Goal: Check status: Check status

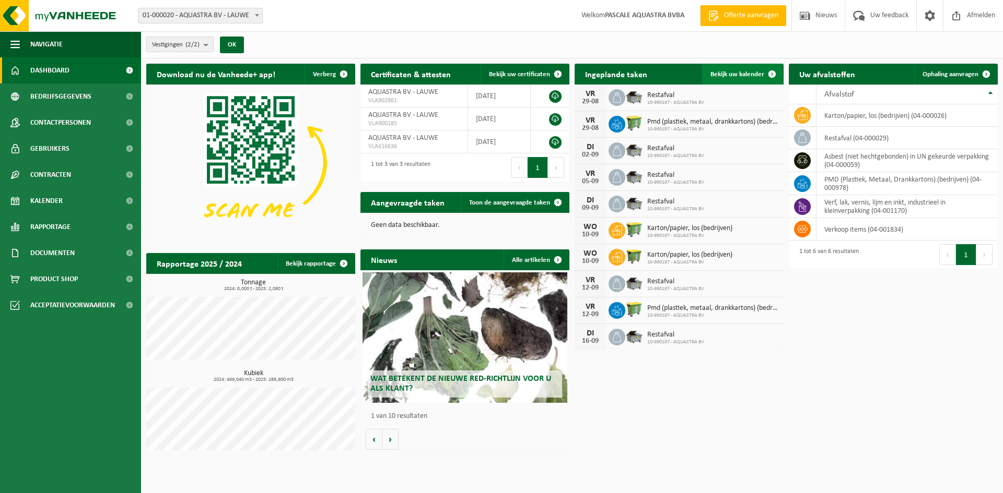
click at [770, 73] on span at bounding box center [771, 74] width 21 height 21
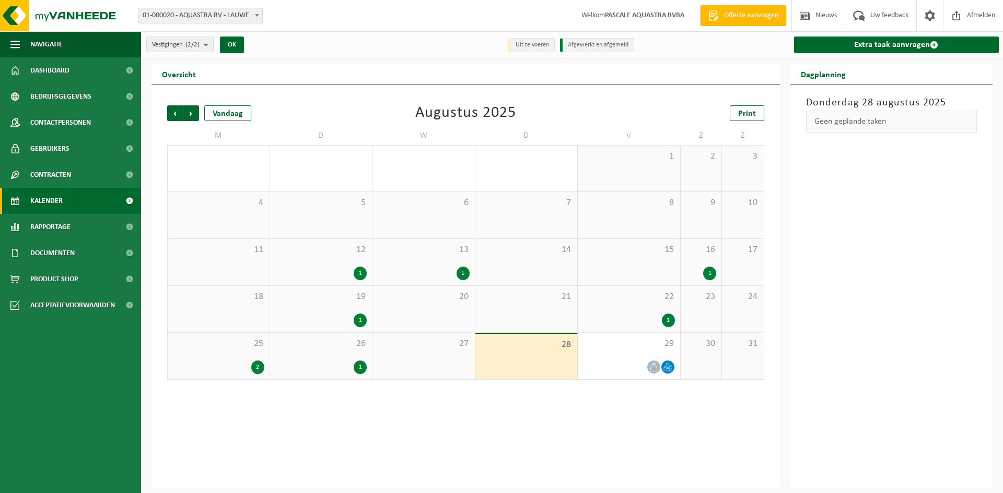
click at [501, 418] on div "Vorige Volgende Vandaag Augustus 2025 Print M D W D V Z Z 28 29 30 31 1 2 3 4 5…" at bounding box center [465, 287] width 628 height 404
click at [191, 114] on span "Volgende" at bounding box center [191, 113] width 16 height 16
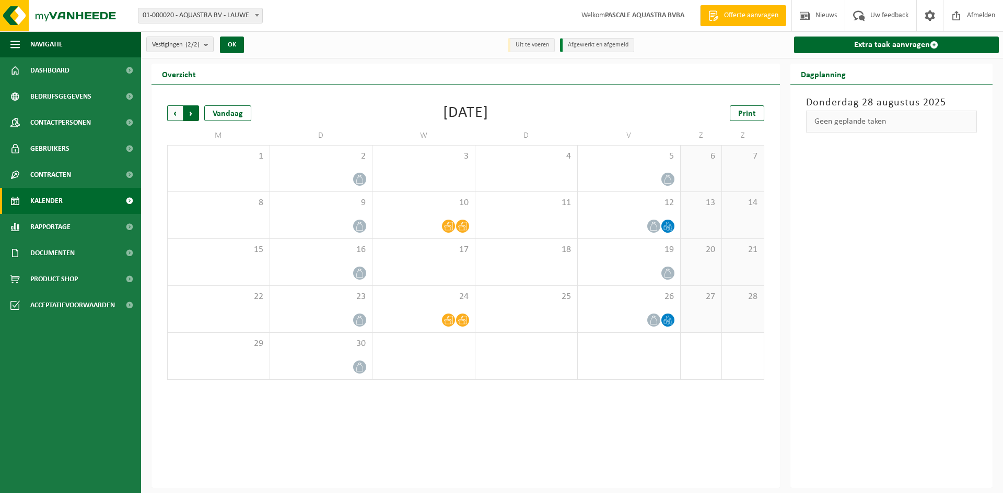
click at [175, 110] on span "Vorige" at bounding box center [175, 113] width 16 height 16
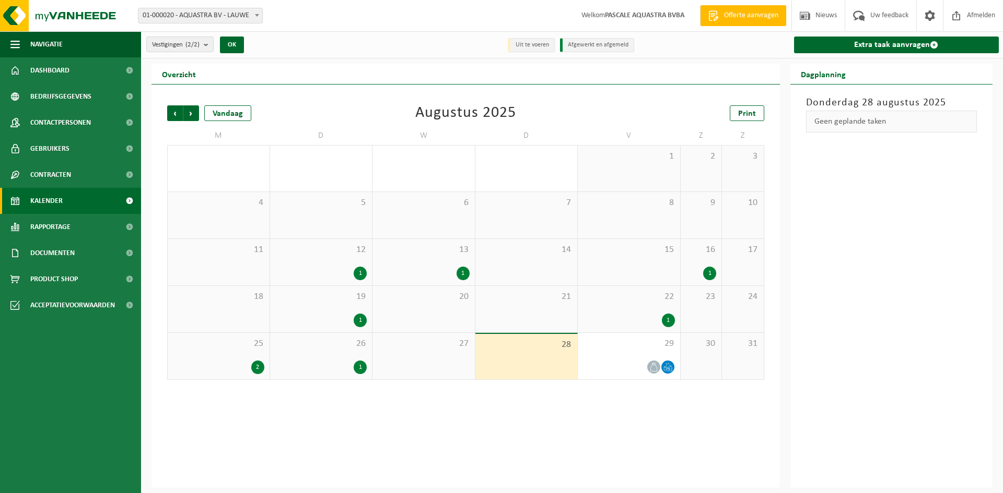
click at [650, 423] on div "Vorige Volgende Vandaag Augustus 2025 Print M D W D V Z Z 28 29 30 31 1 2 3 4 5…" at bounding box center [465, 287] width 628 height 404
